Goal: Transaction & Acquisition: Purchase product/service

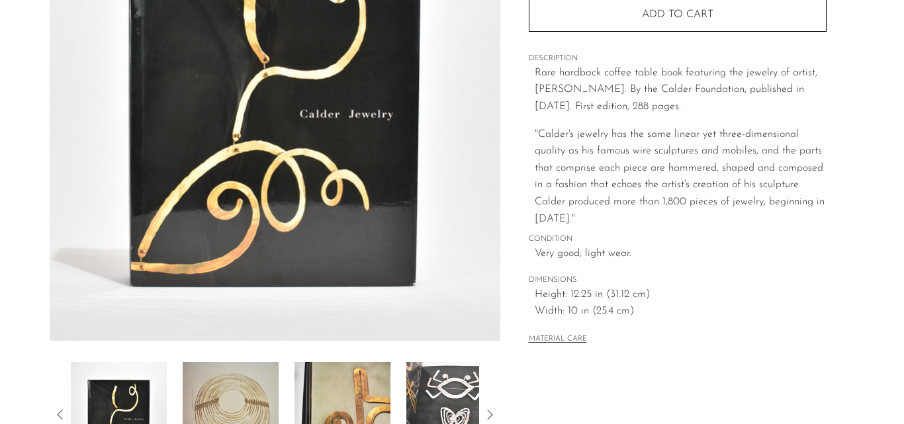
scroll to position [174, 0]
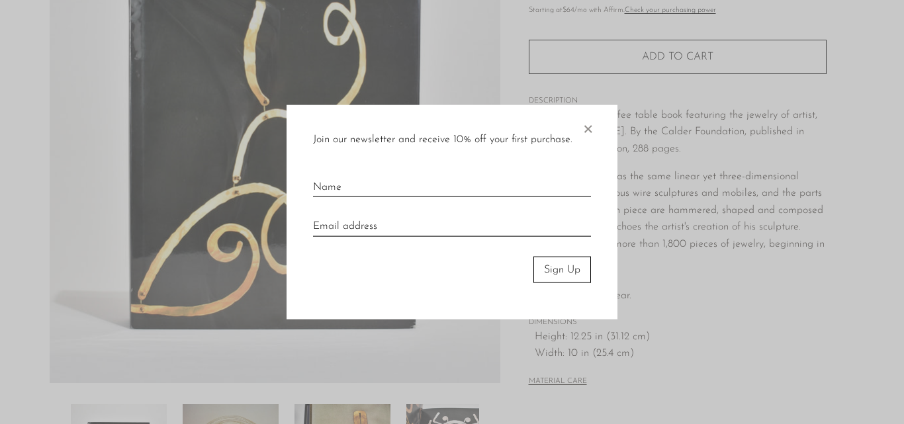
click at [582, 127] on span "×" at bounding box center [587, 126] width 13 height 42
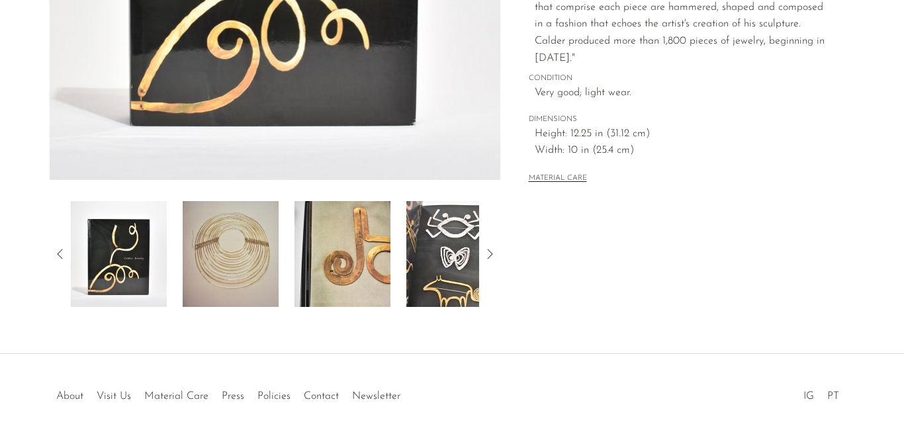
scroll to position [406, 0]
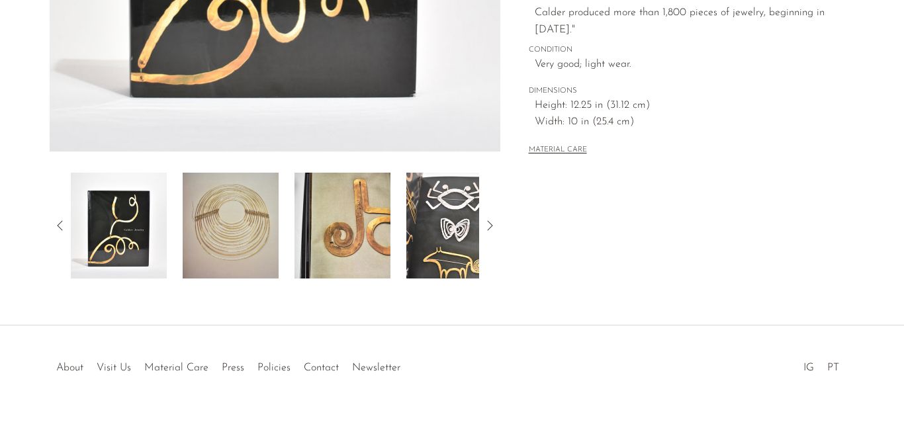
click at [439, 218] on img at bounding box center [454, 226] width 96 height 106
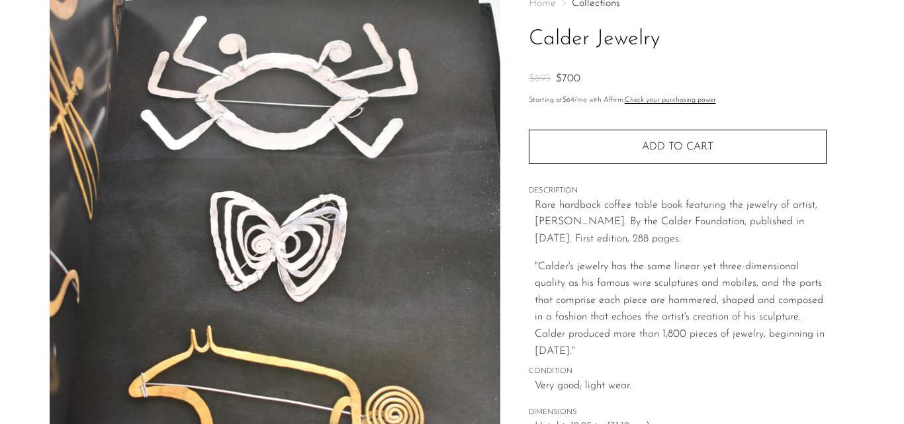
scroll to position [437, 0]
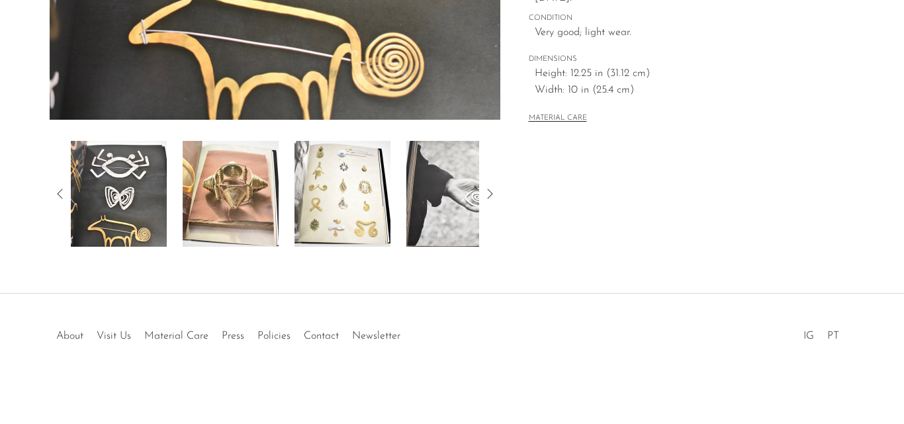
click at [249, 184] on img at bounding box center [231, 194] width 96 height 106
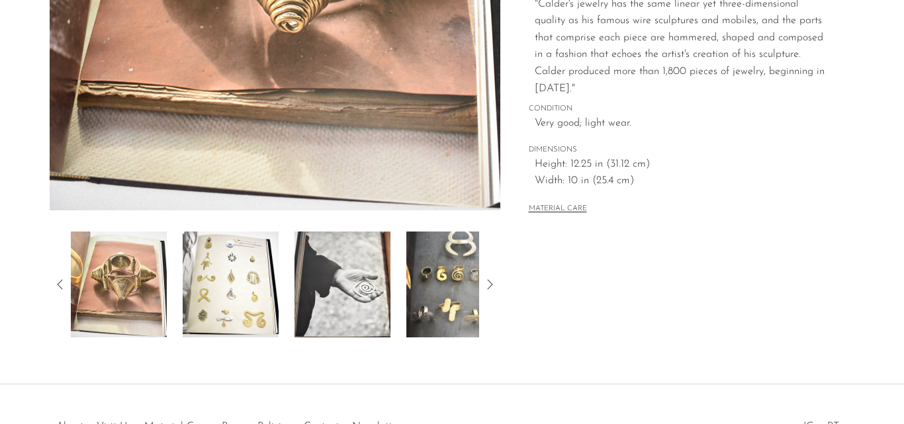
scroll to position [391, 0]
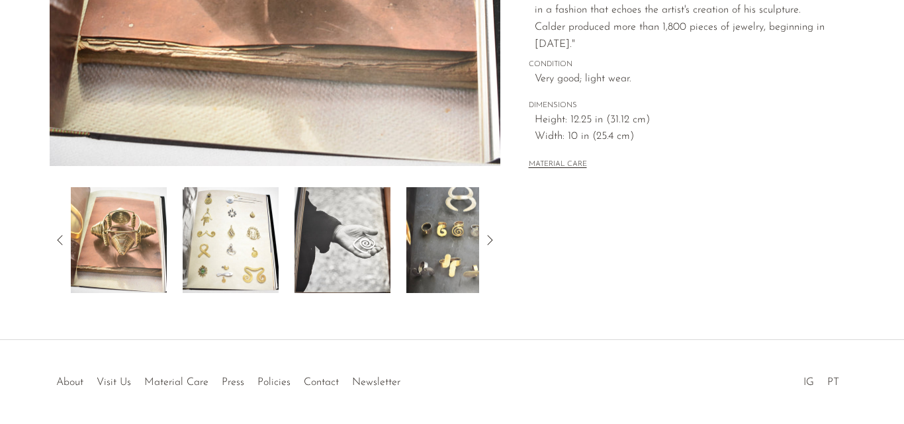
click at [211, 263] on img at bounding box center [231, 240] width 96 height 106
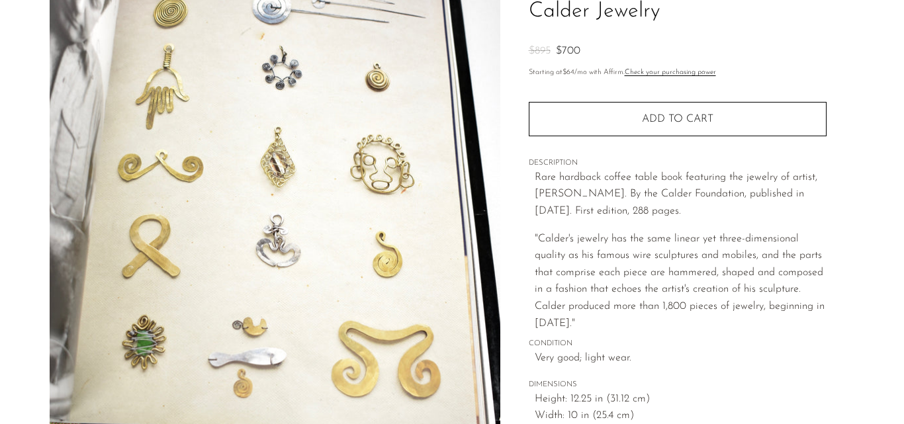
scroll to position [124, 0]
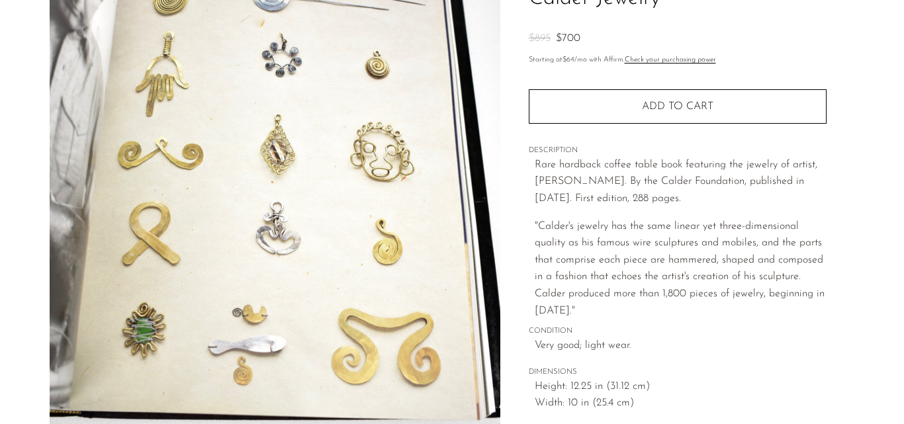
click at [467, 271] on img at bounding box center [275, 184] width 451 height 496
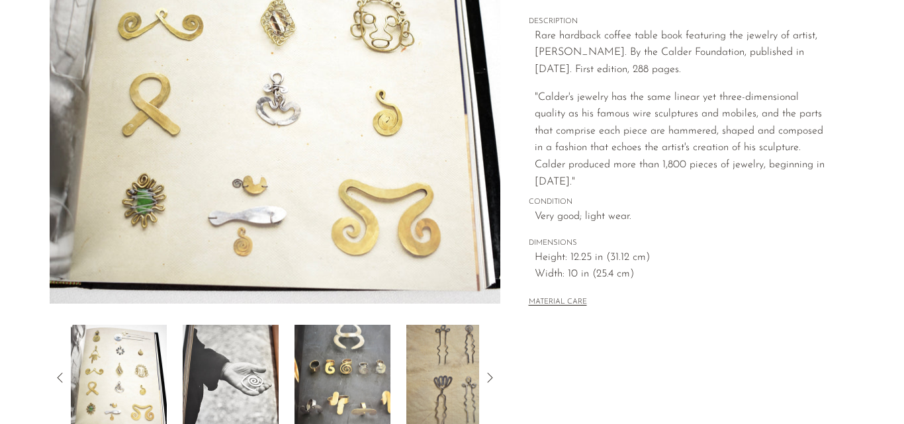
scroll to position [437, 0]
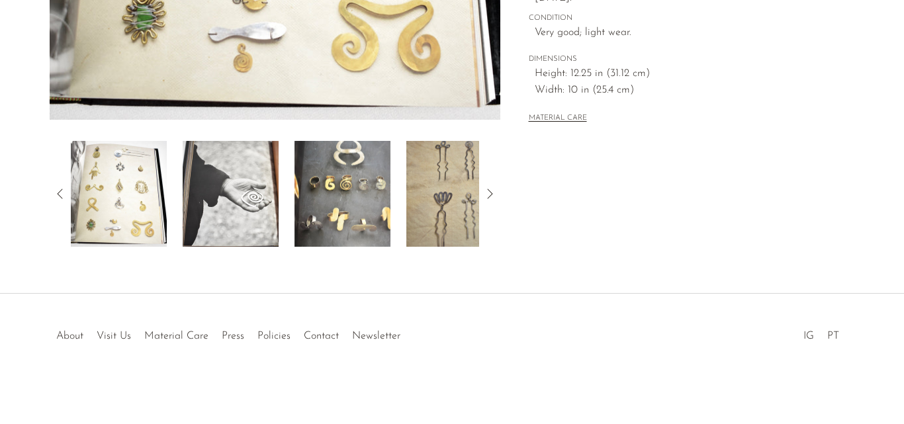
click at [249, 212] on img at bounding box center [231, 194] width 96 height 106
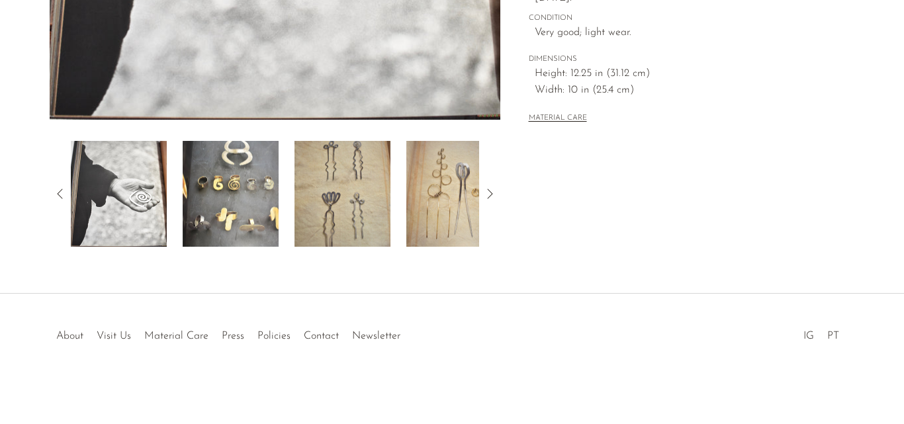
click at [245, 193] on img at bounding box center [231, 194] width 96 height 106
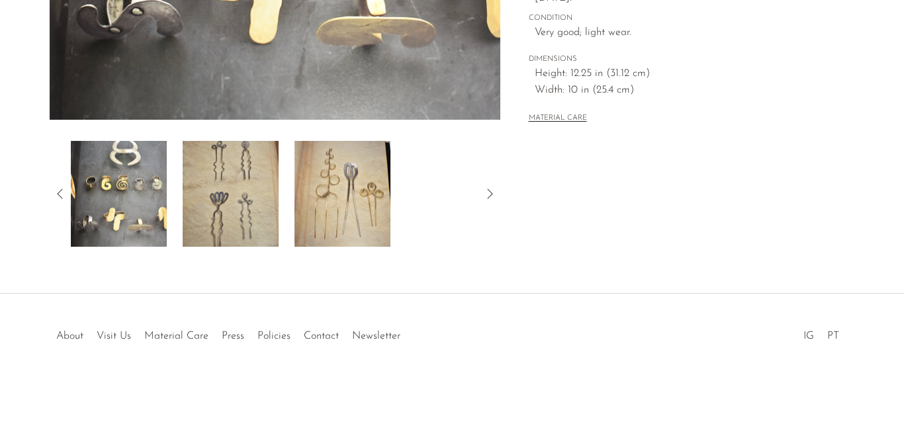
click at [239, 188] on img at bounding box center [231, 194] width 96 height 106
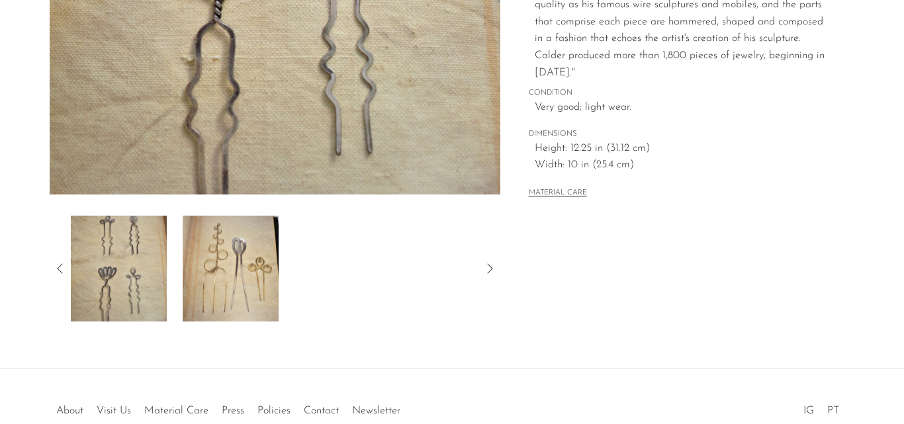
scroll to position [367, 0]
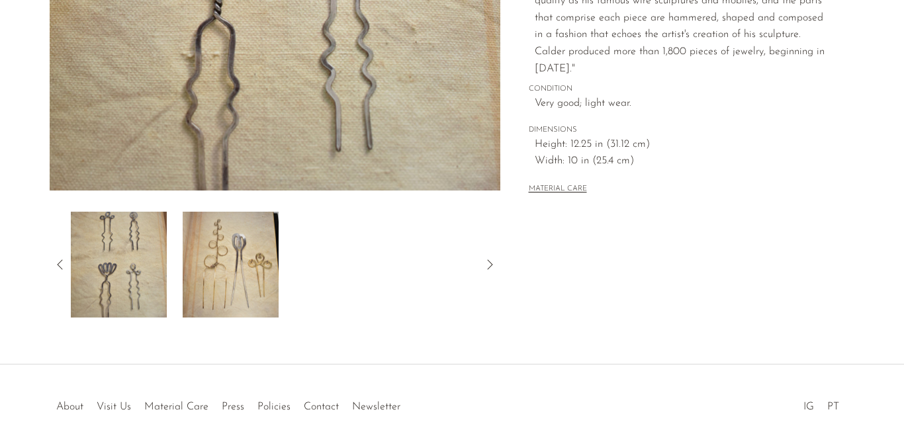
click at [240, 249] on img at bounding box center [231, 265] width 96 height 106
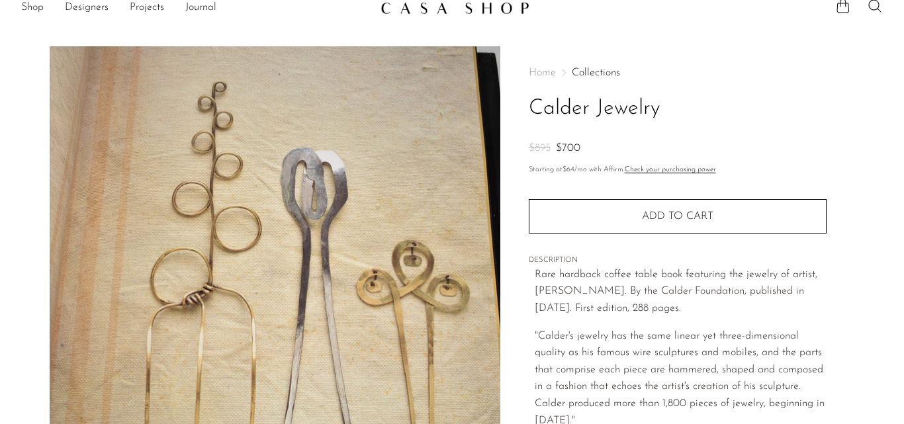
scroll to position [0, 0]
